Goal: Transaction & Acquisition: Purchase product/service

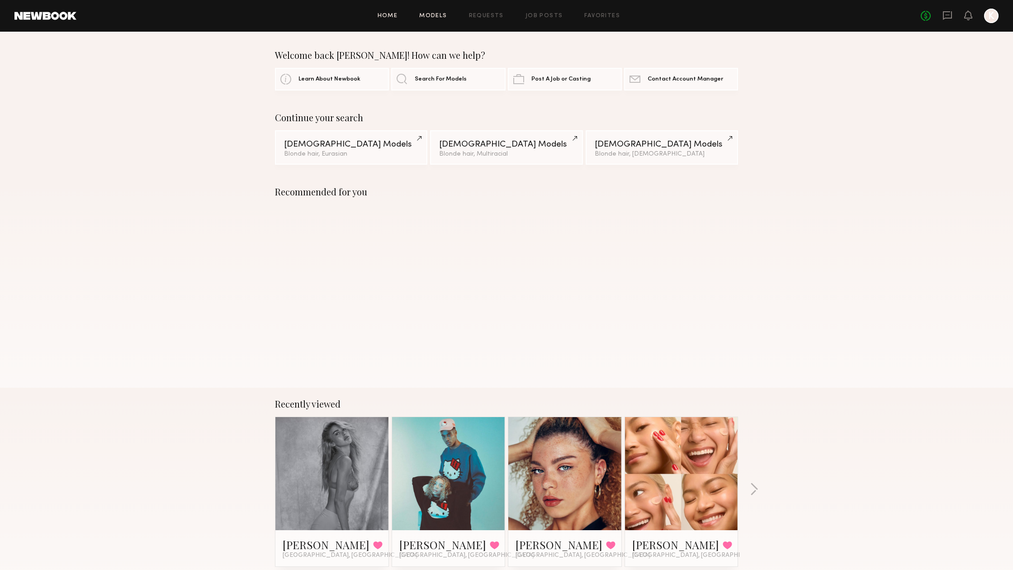
click at [434, 17] on link "Models" at bounding box center [433, 16] width 28 height 6
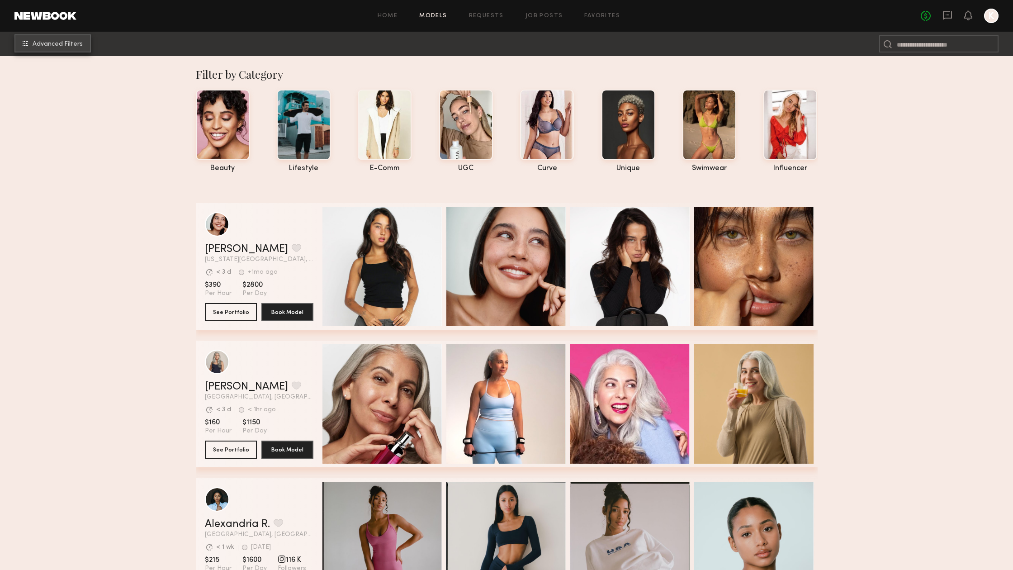
click at [48, 43] on span "Advanced Filters" at bounding box center [58, 44] width 50 height 6
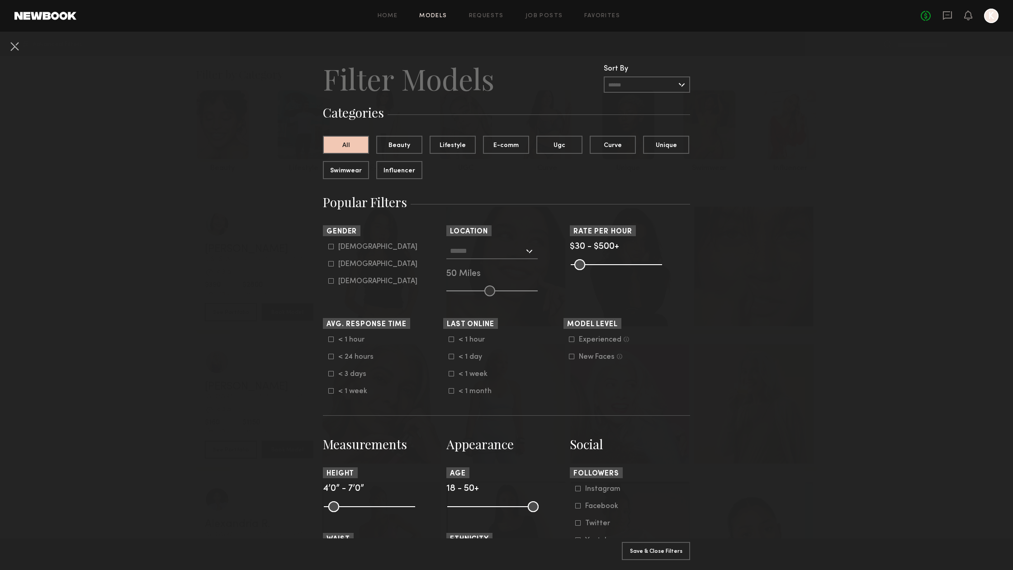
click at [332, 263] on icon at bounding box center [330, 263] width 5 height 5
type input "**"
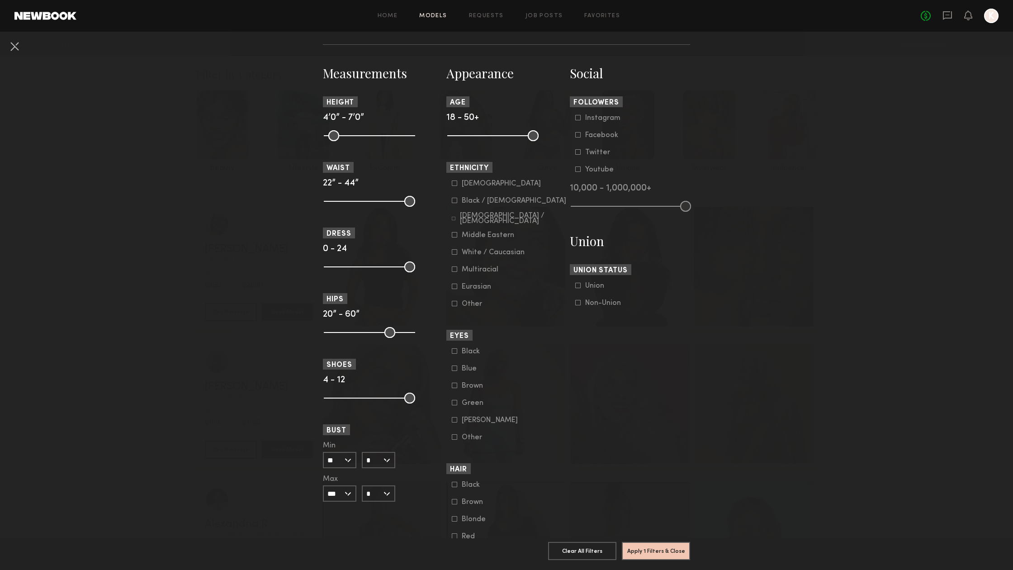
scroll to position [372, 0]
click at [455, 217] on icon at bounding box center [454, 218] width 4 height 4
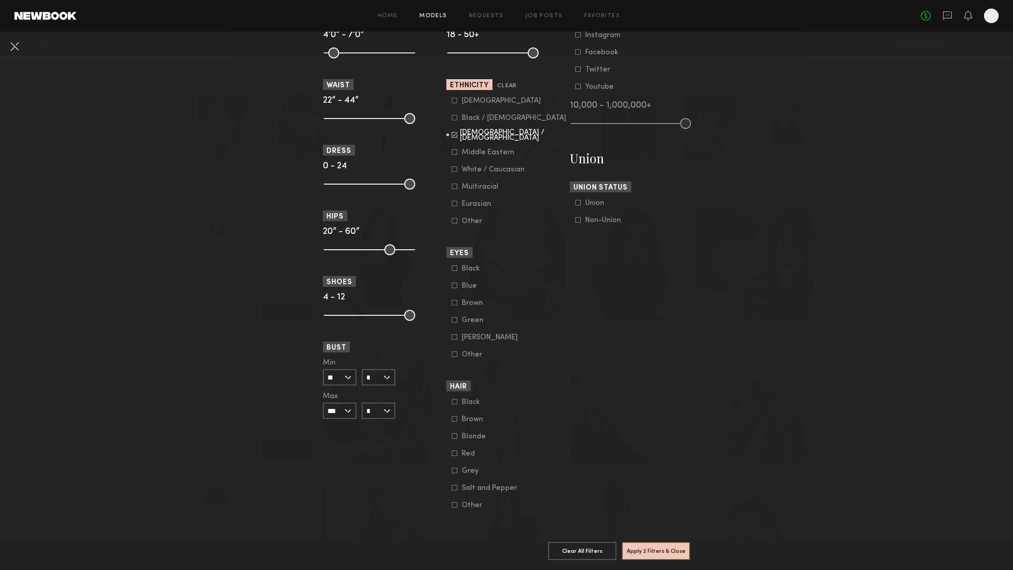
scroll to position [453, 0]
click at [684, 552] on button "Apply 2 Filters & Close" at bounding box center [656, 550] width 68 height 18
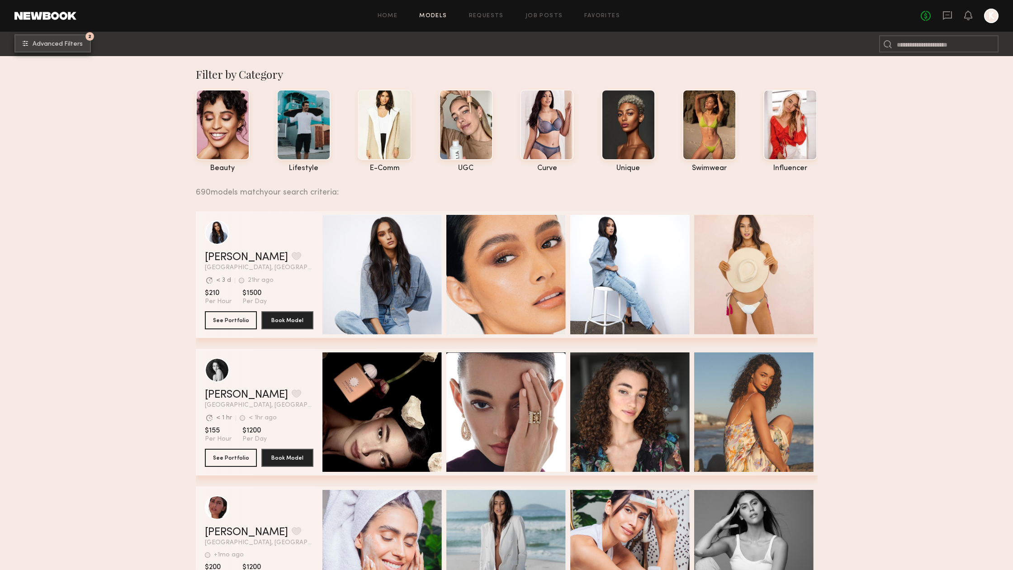
click at [71, 47] on button "2 Advanced Filters" at bounding box center [52, 43] width 76 height 18
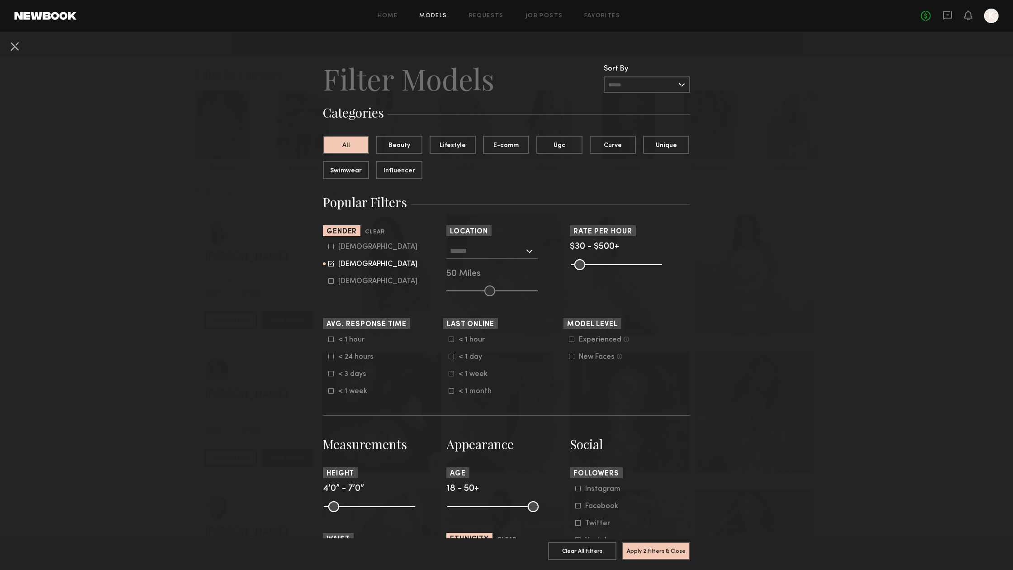
click at [531, 245] on div at bounding box center [491, 251] width 91 height 16
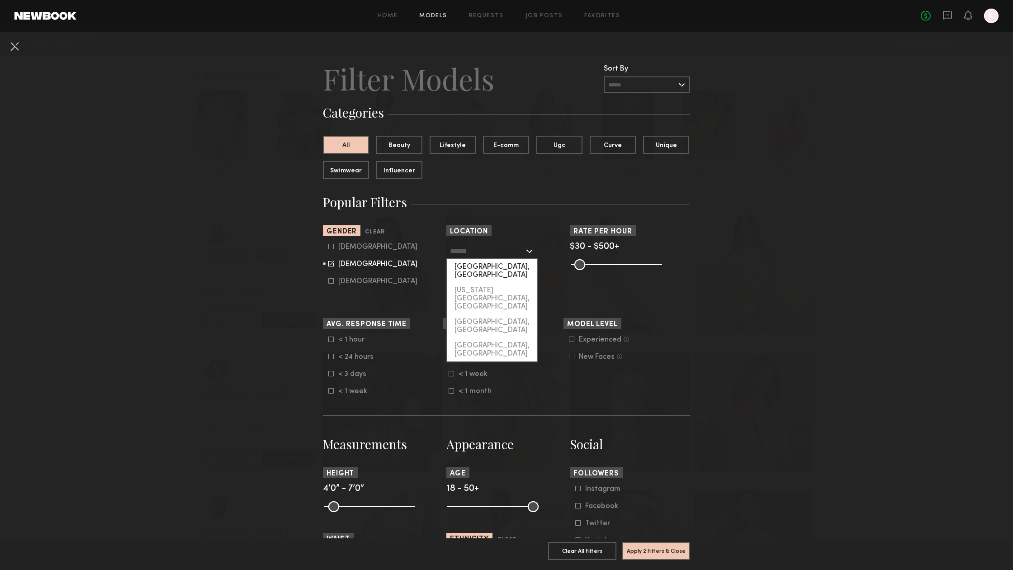
click at [508, 266] on div "[GEOGRAPHIC_DATA], [GEOGRAPHIC_DATA]" at bounding box center [492, 271] width 90 height 24
type input "**********"
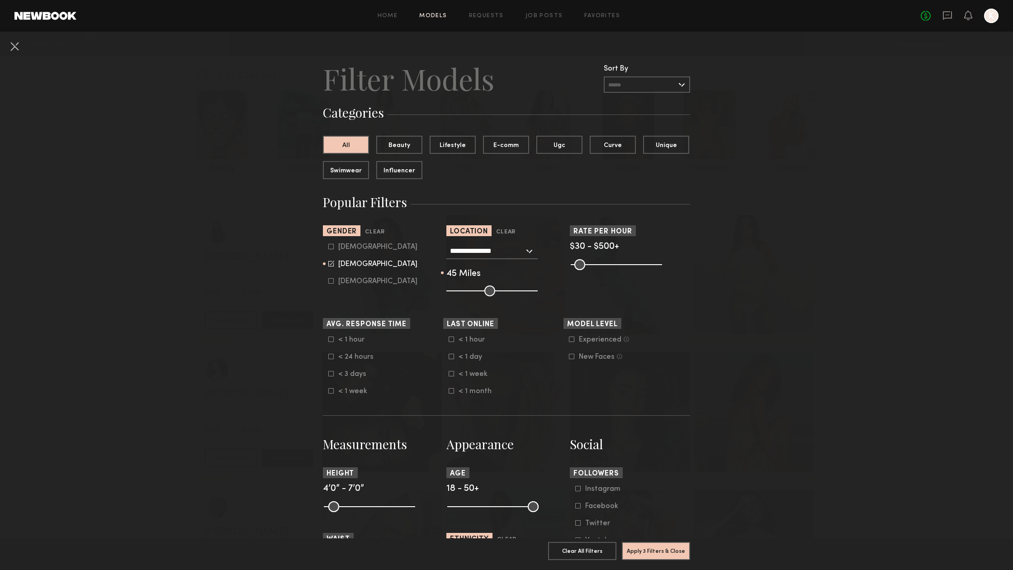
drag, startPoint x: 487, startPoint y: 291, endPoint x: 480, endPoint y: 292, distance: 7.7
click at [480, 292] on input "range" at bounding box center [491, 290] width 91 height 11
drag, startPoint x: 480, startPoint y: 292, endPoint x: 486, endPoint y: 292, distance: 6.3
click at [486, 292] on input "range" at bounding box center [491, 290] width 91 height 11
type input "**"
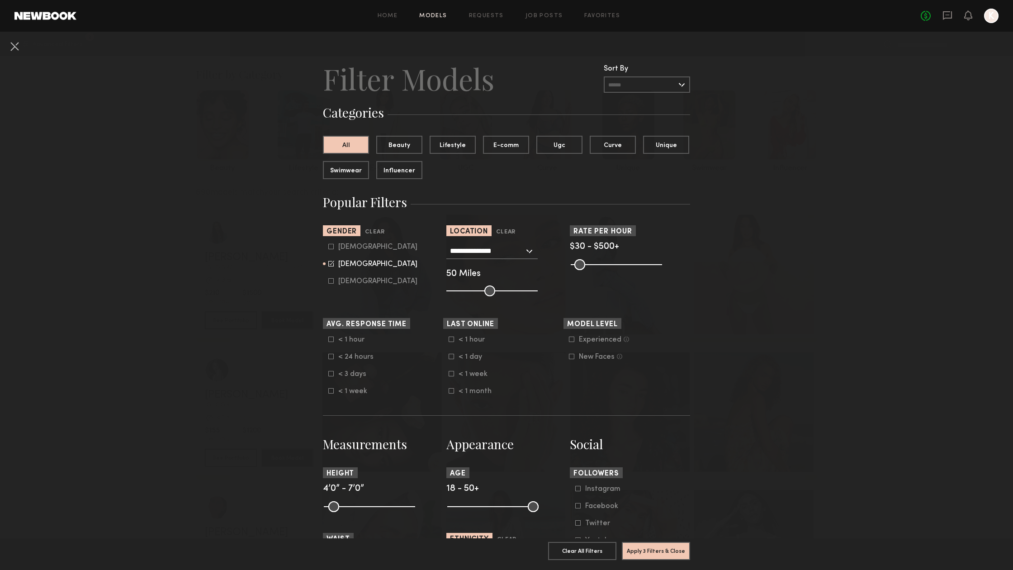
click at [488, 292] on input "range" at bounding box center [491, 290] width 91 height 11
click at [661, 551] on button "Apply 3 Filters & Close" at bounding box center [656, 550] width 68 height 18
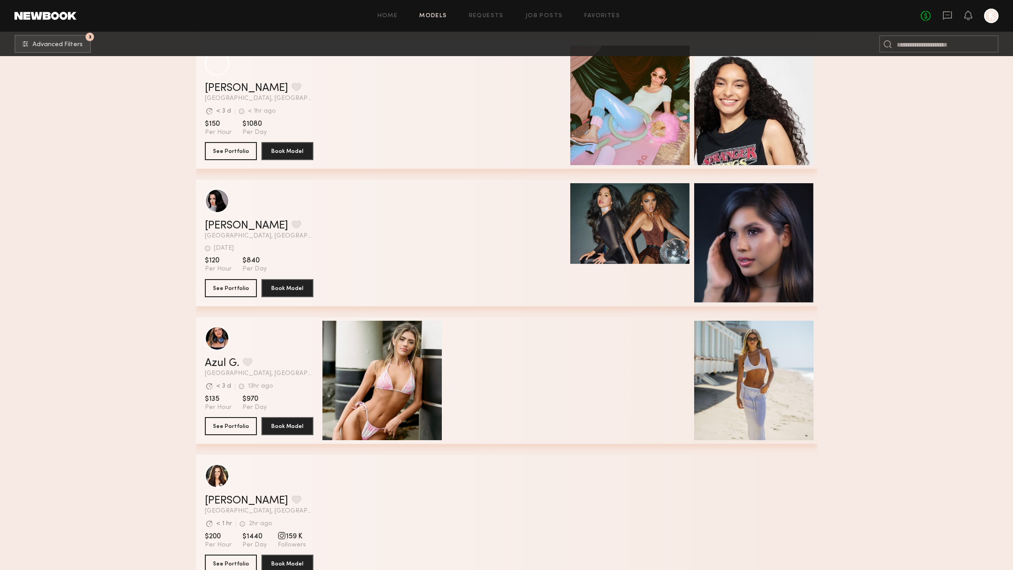
scroll to position [8422, 0]
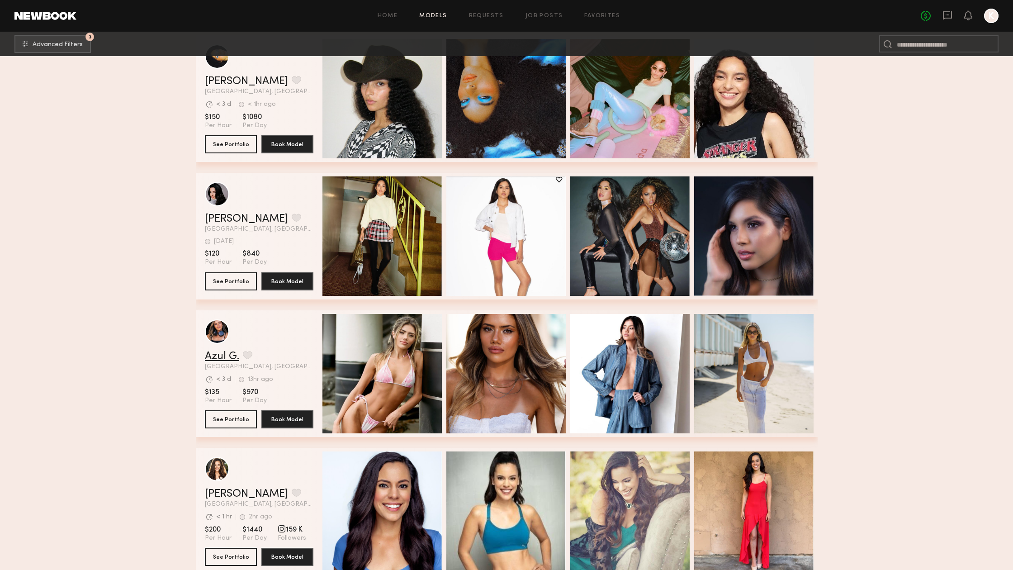
click at [228, 357] on link "Azul G." at bounding box center [222, 356] width 34 height 11
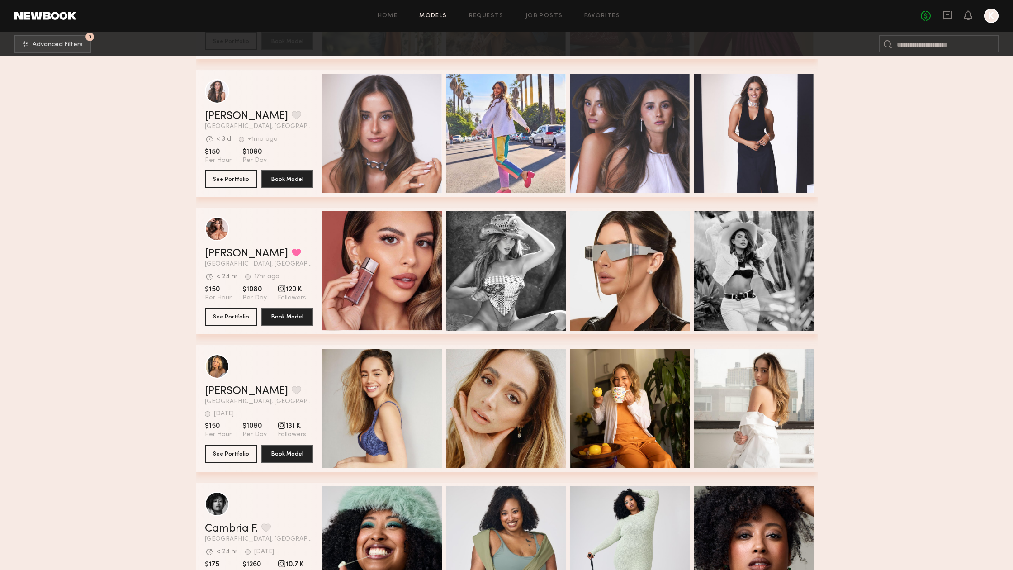
scroll to position [9903, 0]
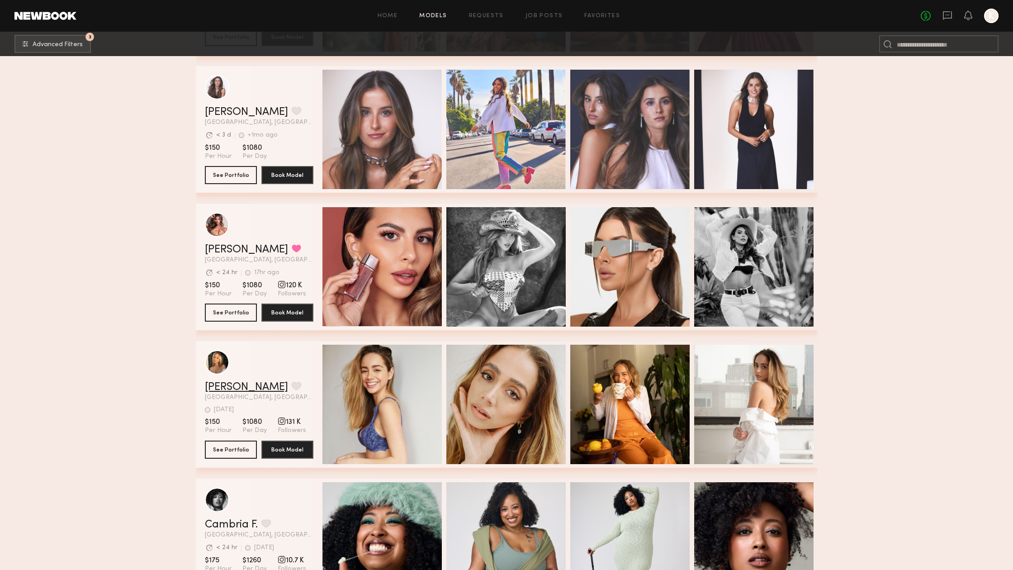
click at [231, 389] on link "[PERSON_NAME]" at bounding box center [246, 387] width 83 height 11
